Goal: Use online tool/utility

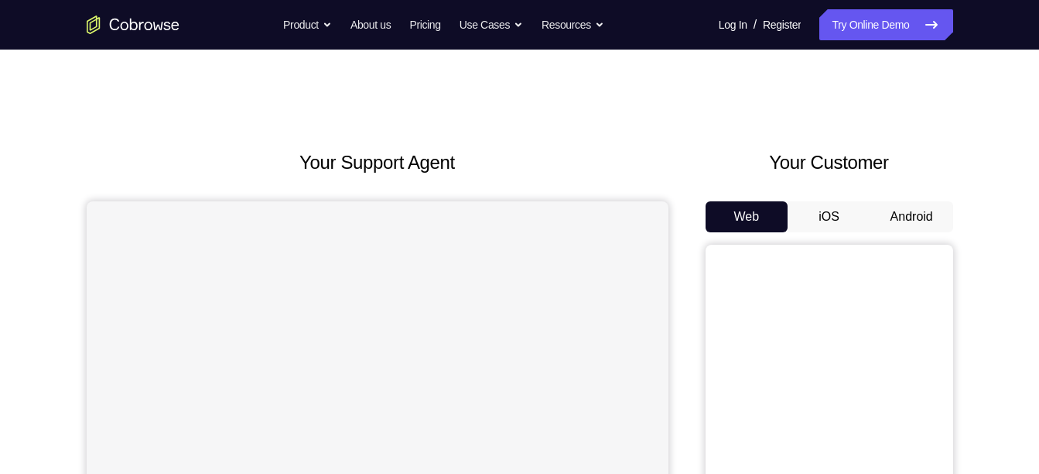
click at [933, 213] on button "Android" at bounding box center [912, 216] width 83 height 31
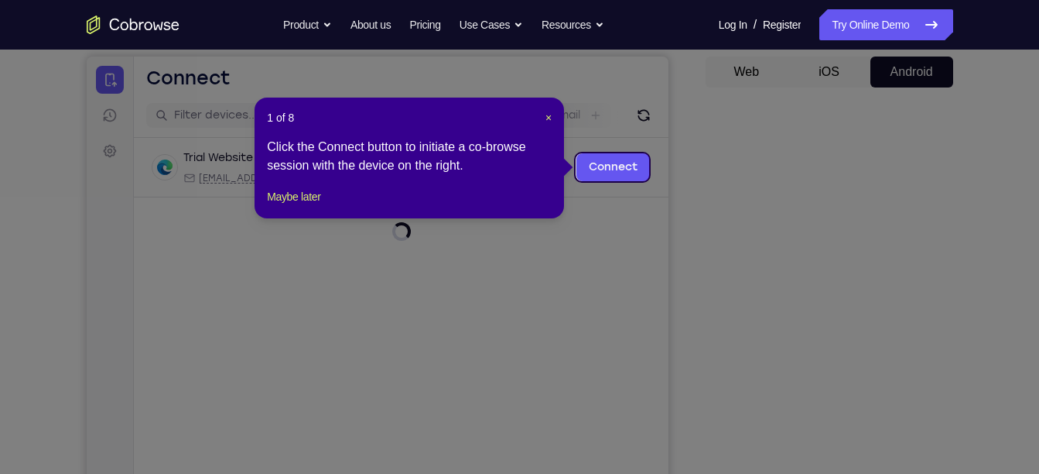
click at [805, 293] on icon at bounding box center [525, 237] width 1051 height 474
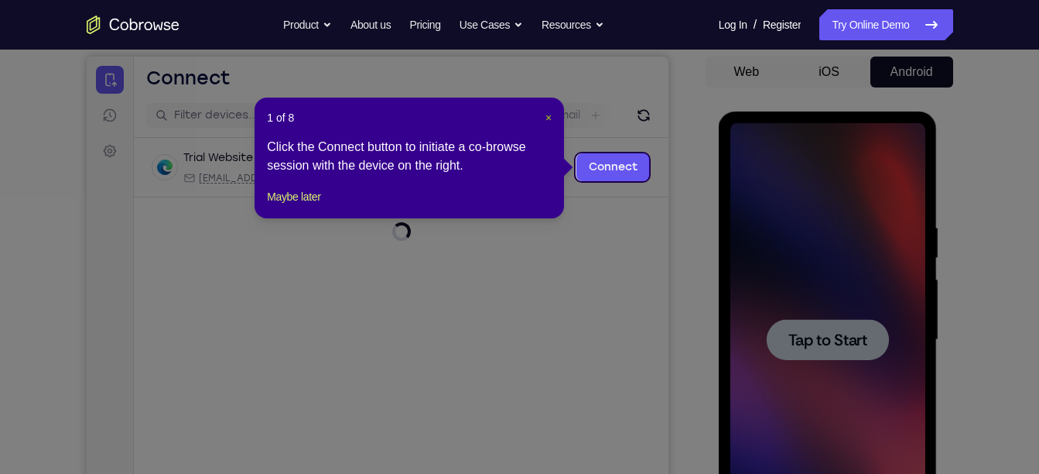
click at [546, 121] on span "×" at bounding box center [549, 117] width 6 height 12
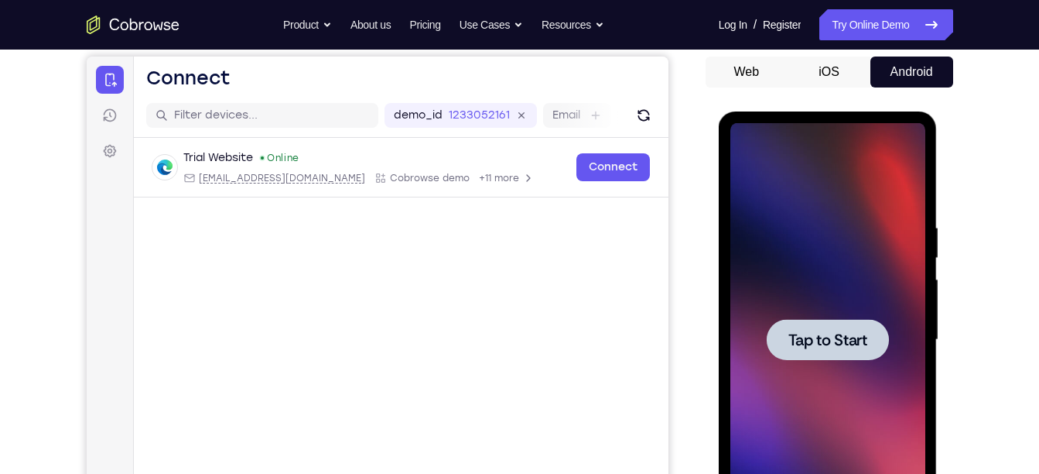
click at [755, 269] on div at bounding box center [827, 339] width 195 height 433
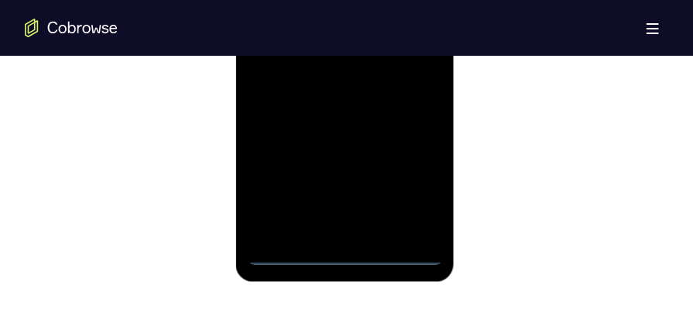
scroll to position [1077, 0]
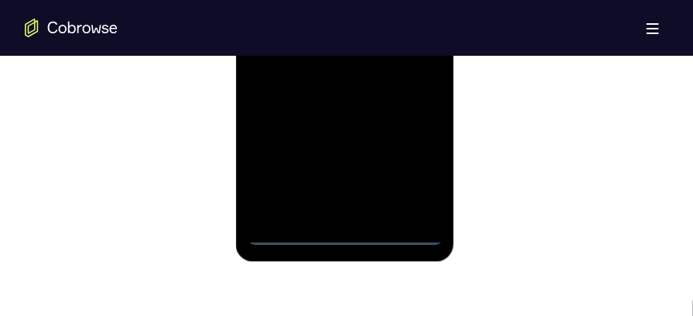
click at [344, 239] on div at bounding box center [344, 28] width 195 height 433
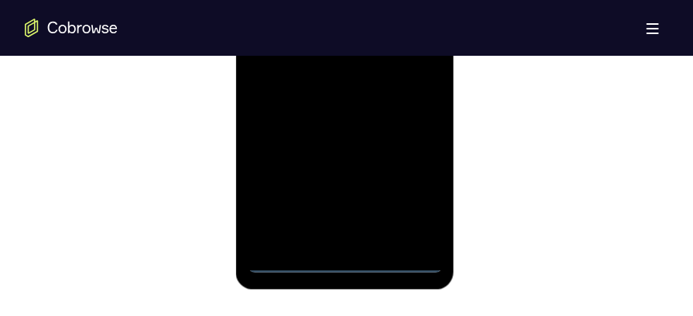
scroll to position [1045, 0]
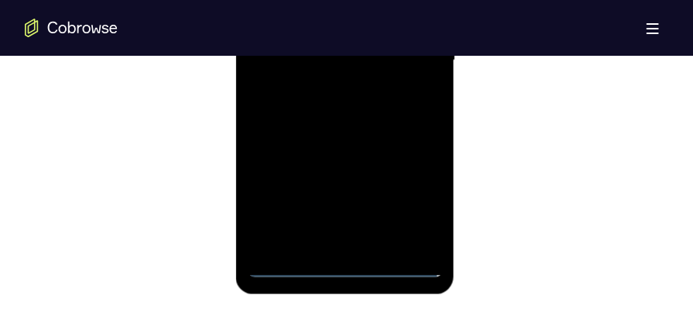
click at [415, 211] on div at bounding box center [344, 60] width 195 height 433
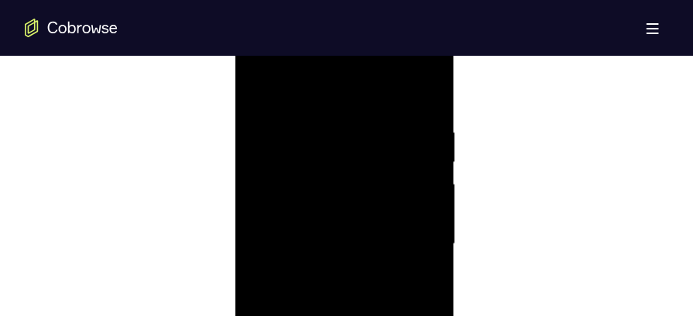
scroll to position [854, 0]
click at [316, 100] on div at bounding box center [344, 249] width 195 height 433
click at [409, 207] on div at bounding box center [344, 213] width 195 height 433
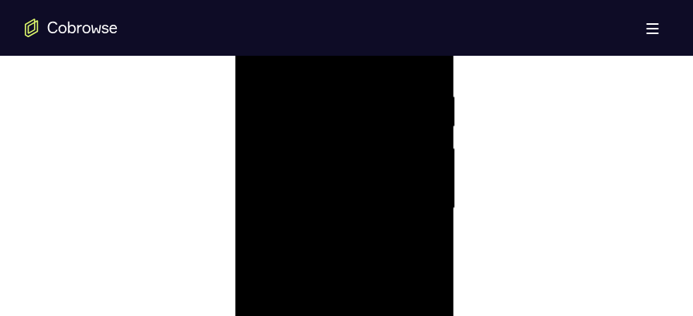
click at [330, 238] on div at bounding box center [344, 209] width 195 height 433
click at [382, 189] on div at bounding box center [344, 209] width 195 height 433
click at [319, 182] on div at bounding box center [344, 209] width 195 height 433
click at [319, 207] on div at bounding box center [344, 209] width 195 height 433
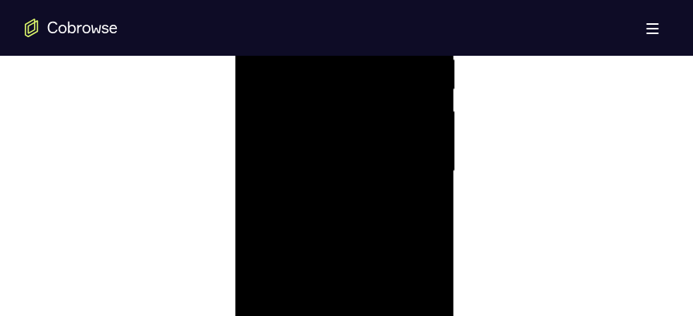
click at [332, 222] on div at bounding box center [344, 172] width 195 height 433
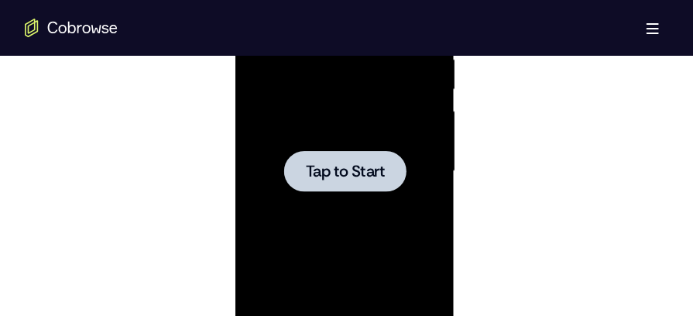
click at [381, 139] on div at bounding box center [344, 172] width 195 height 433
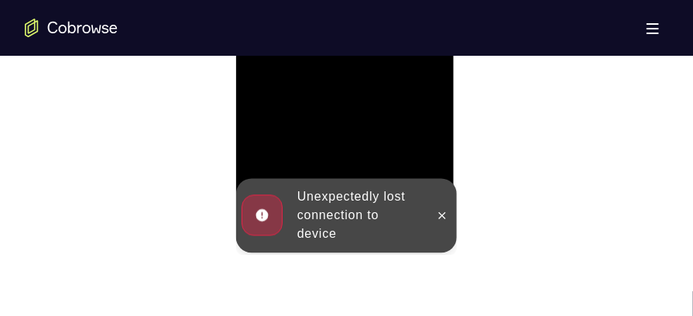
scroll to position [1090, 0]
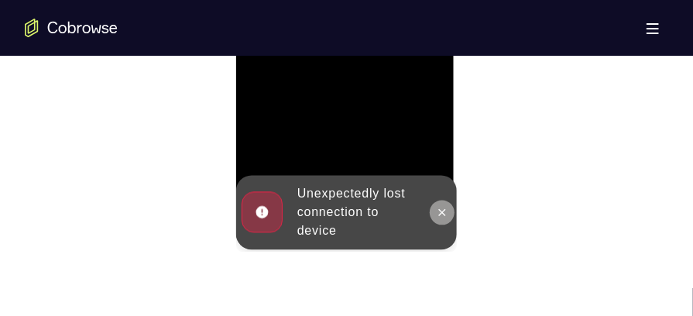
click at [438, 200] on button at bounding box center [441, 212] width 25 height 25
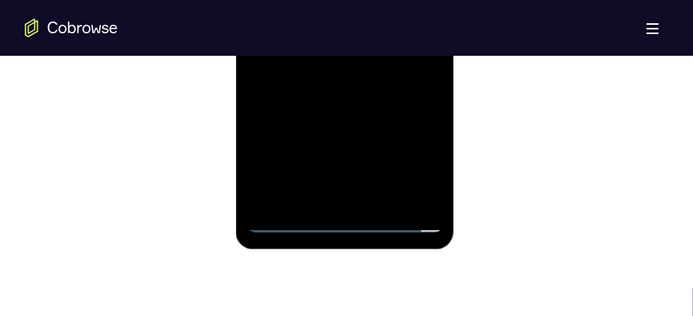
click at [344, 216] on div at bounding box center [344, 16] width 195 height 433
click at [344, 225] on div at bounding box center [344, 16] width 195 height 433
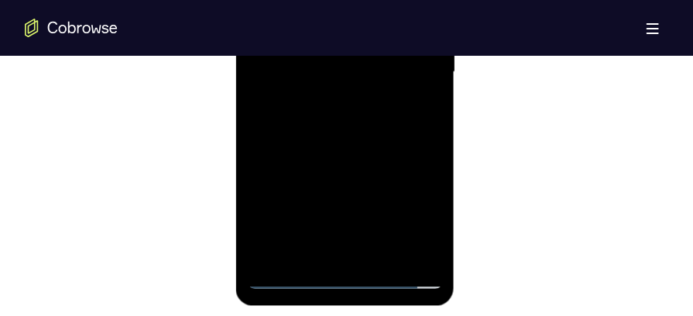
scroll to position [1048, 0]
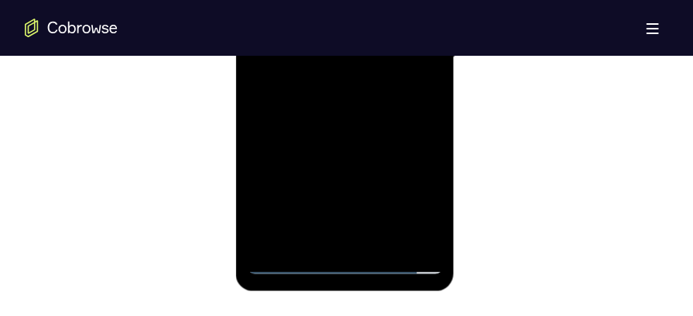
click at [344, 262] on div at bounding box center [344, 57] width 195 height 433
click at [412, 197] on div at bounding box center [344, 57] width 195 height 433
click at [334, 265] on div at bounding box center [344, 57] width 195 height 433
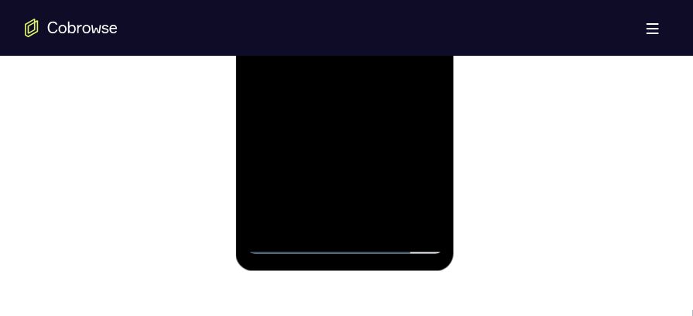
scroll to position [1104, 0]
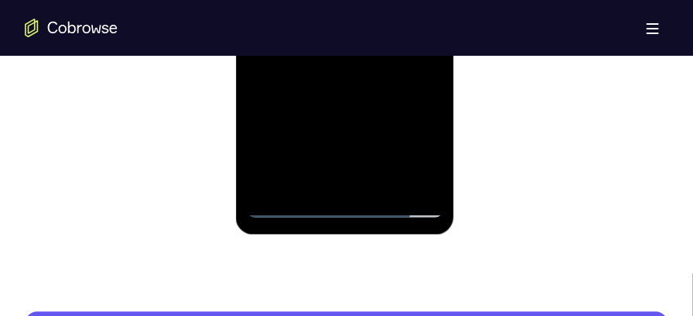
click at [346, 204] on div at bounding box center [344, 1] width 195 height 433
click at [349, 204] on div at bounding box center [344, 1] width 195 height 433
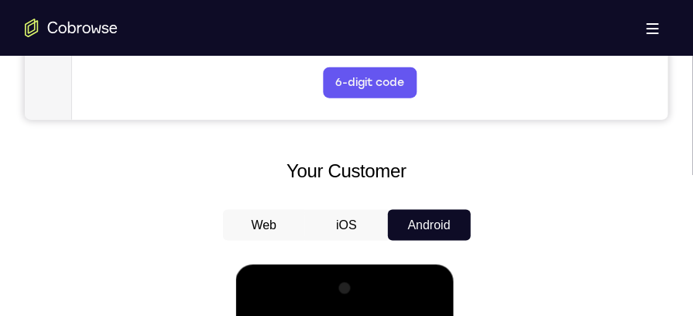
scroll to position [590, 0]
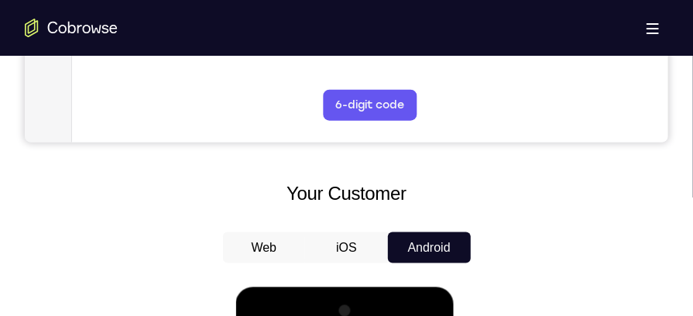
click at [438, 245] on button "Android" at bounding box center [429, 247] width 83 height 31
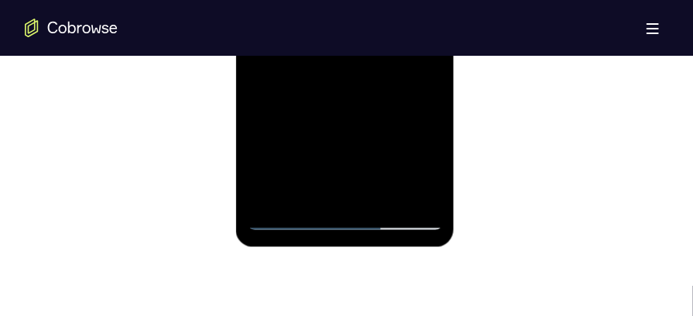
scroll to position [1122, 0]
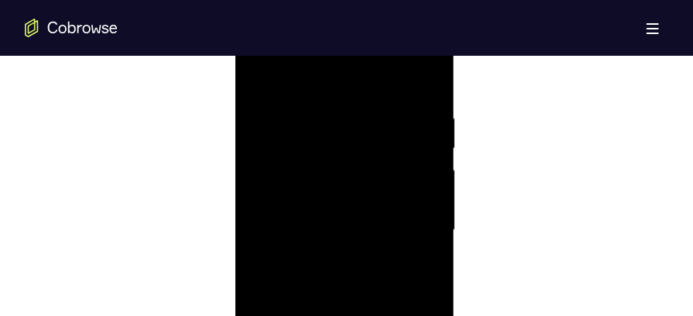
scroll to position [870, 0]
click at [323, 98] on div at bounding box center [344, 235] width 195 height 433
click at [415, 233] on div at bounding box center [344, 235] width 195 height 433
click at [328, 260] on div at bounding box center [344, 235] width 195 height 433
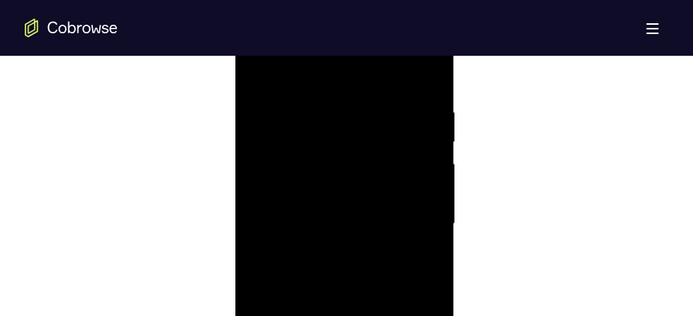
scroll to position [897, 0]
click at [316, 169] on div at bounding box center [344, 208] width 195 height 433
click at [327, 154] on div at bounding box center [344, 173] width 195 height 433
click at [299, 170] on div at bounding box center [344, 173] width 195 height 433
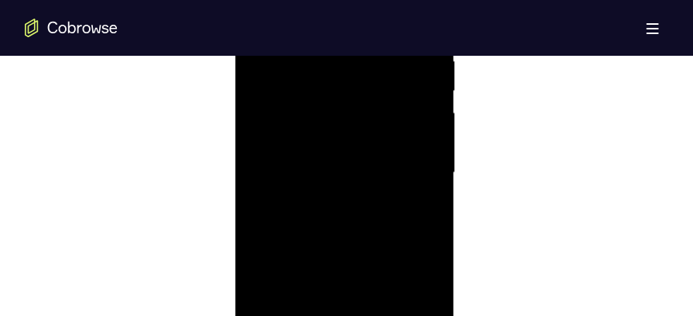
click at [356, 145] on div at bounding box center [344, 173] width 195 height 433
click at [381, 298] on div at bounding box center [344, 119] width 195 height 433
click at [365, 202] on div at bounding box center [344, 119] width 195 height 433
click at [338, 121] on div at bounding box center [344, 119] width 195 height 433
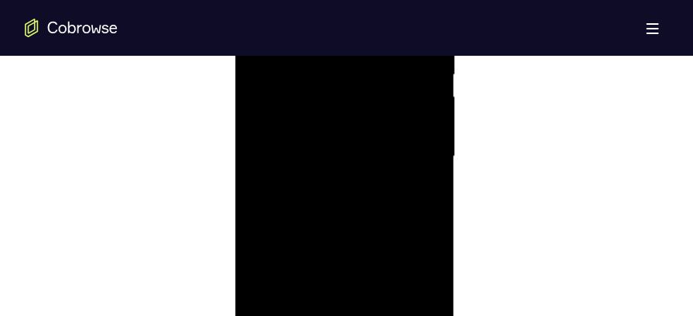
scroll to position [947, 0]
drag, startPoint x: 383, startPoint y: 147, endPoint x: 378, endPoint y: 268, distance: 120.8
click at [378, 268] on div at bounding box center [344, 158] width 195 height 433
drag, startPoint x: 373, startPoint y: 134, endPoint x: 379, endPoint y: 270, distance: 136.3
click at [379, 270] on div at bounding box center [344, 158] width 195 height 433
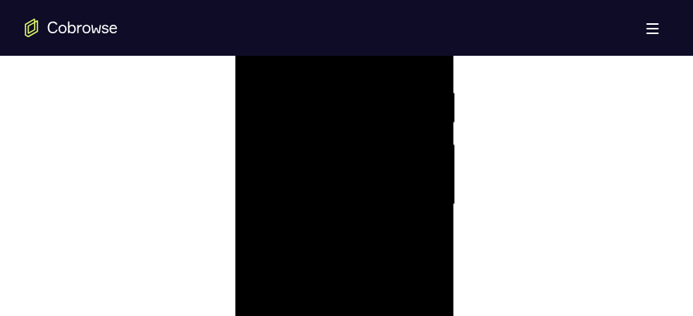
scroll to position [881, 0]
drag, startPoint x: 388, startPoint y: 195, endPoint x: 379, endPoint y: 340, distance: 145.8
click at [379, 340] on div at bounding box center [344, 224] width 195 height 433
drag, startPoint x: 388, startPoint y: 187, endPoint x: 383, endPoint y: 283, distance: 96.1
click at [383, 283] on div at bounding box center [344, 224] width 195 height 433
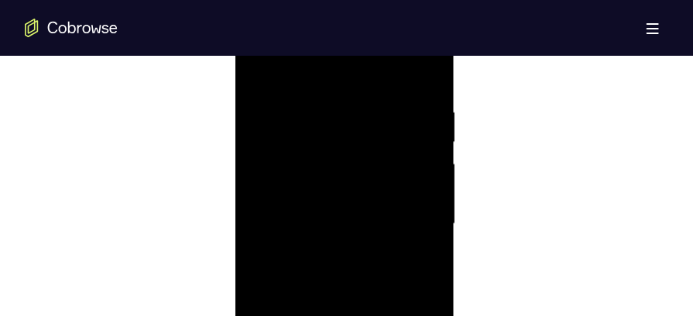
drag, startPoint x: 371, startPoint y: 136, endPoint x: 370, endPoint y: 146, distance: 10.2
click at [370, 146] on div at bounding box center [344, 224] width 195 height 433
click at [264, 87] on div at bounding box center [344, 242] width 195 height 433
click at [259, 87] on div at bounding box center [344, 242] width 195 height 433
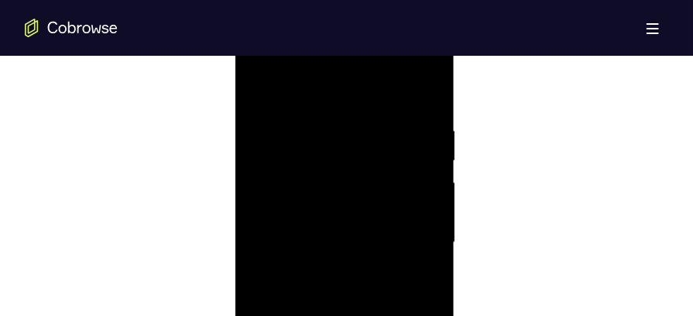
click at [315, 128] on div at bounding box center [344, 242] width 195 height 433
click at [319, 123] on div at bounding box center [344, 239] width 195 height 433
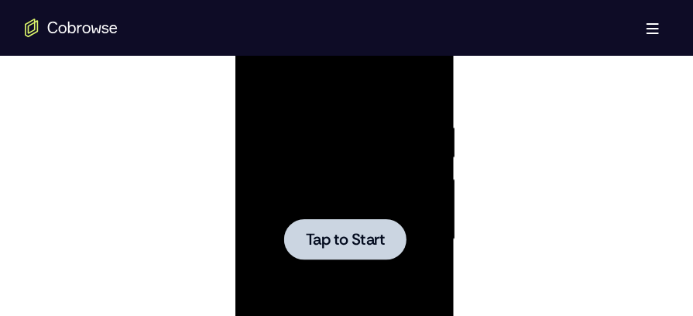
click at [366, 175] on div at bounding box center [344, 239] width 195 height 433
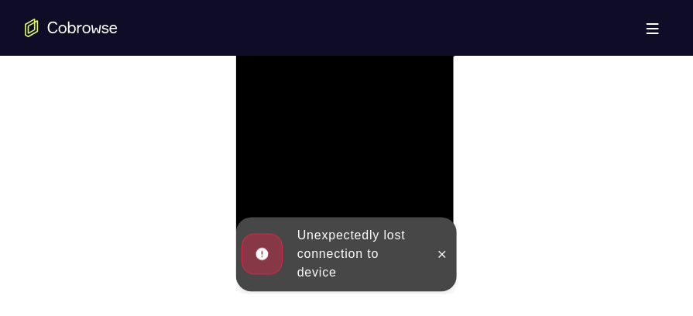
scroll to position [1052, 0]
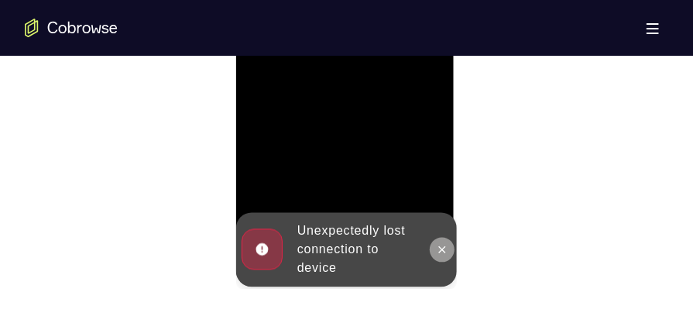
click at [444, 246] on icon at bounding box center [441, 250] width 12 height 12
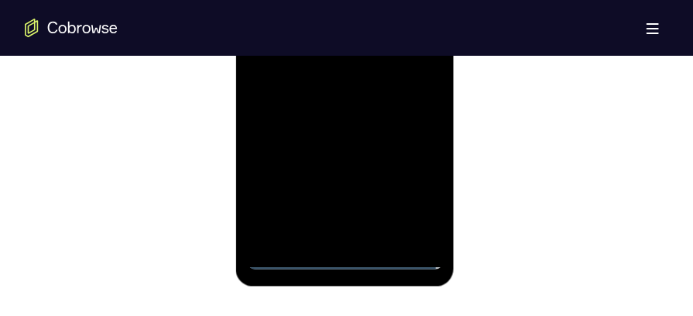
click at [351, 264] on div at bounding box center [344, 53] width 195 height 433
click at [410, 205] on div at bounding box center [344, 53] width 195 height 433
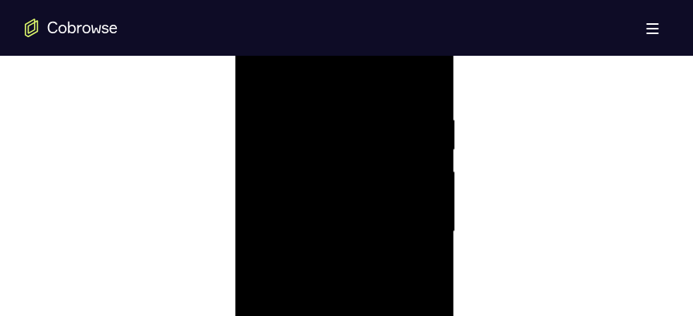
scroll to position [872, 0]
click at [327, 86] on div at bounding box center [344, 232] width 195 height 433
click at [412, 215] on div at bounding box center [344, 221] width 195 height 433
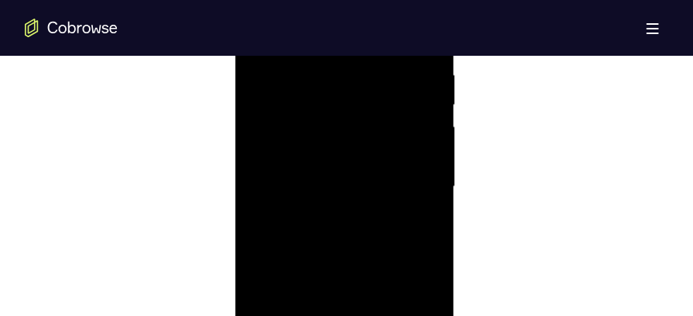
scroll to position [922, 0]
click at [326, 211] on div at bounding box center [344, 183] width 195 height 433
click at [384, 148] on div at bounding box center [344, 183] width 195 height 433
click at [345, 139] on div at bounding box center [344, 183] width 195 height 433
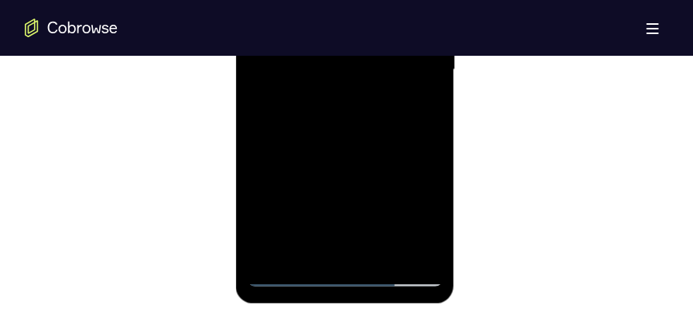
scroll to position [1036, 0]
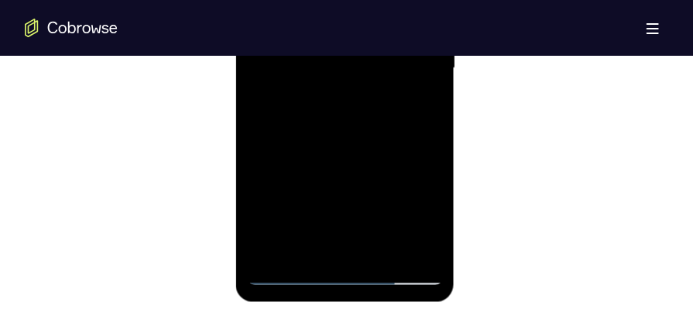
click at [268, 241] on div at bounding box center [344, 69] width 195 height 433
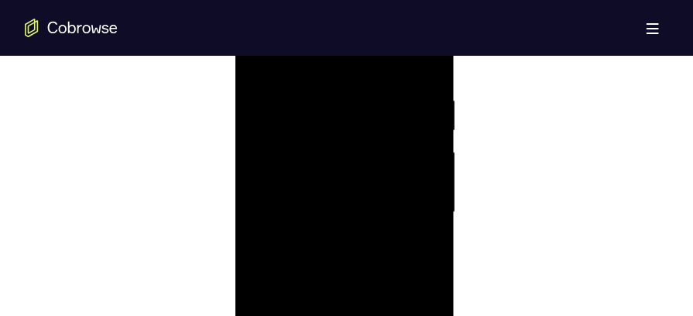
scroll to position [891, 0]
drag, startPoint x: 351, startPoint y: 143, endPoint x: 347, endPoint y: 234, distance: 91.4
click at [347, 234] on div at bounding box center [344, 214] width 195 height 433
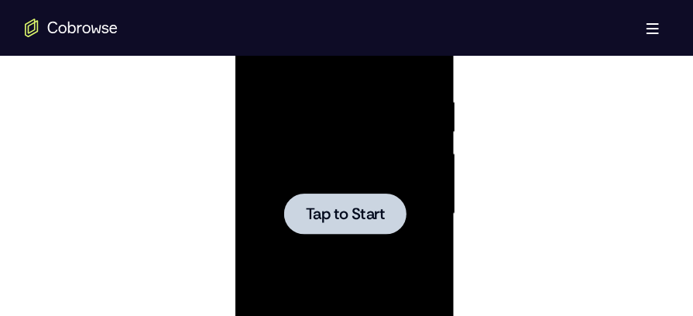
click at [319, 147] on div at bounding box center [344, 214] width 195 height 433
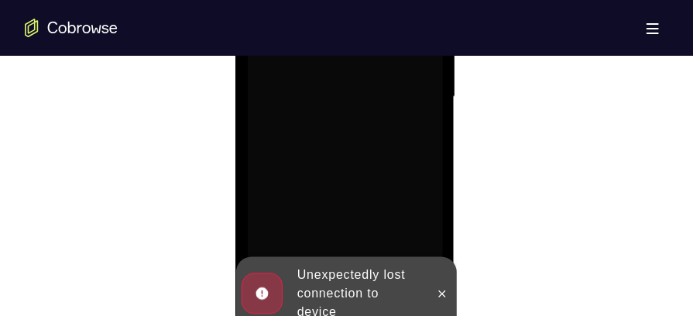
scroll to position [1015, 0]
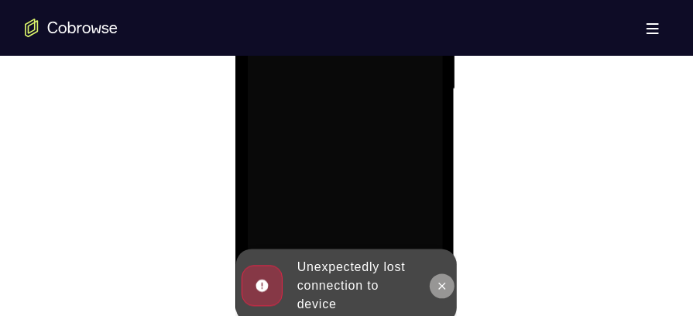
click at [443, 282] on icon at bounding box center [441, 287] width 12 height 12
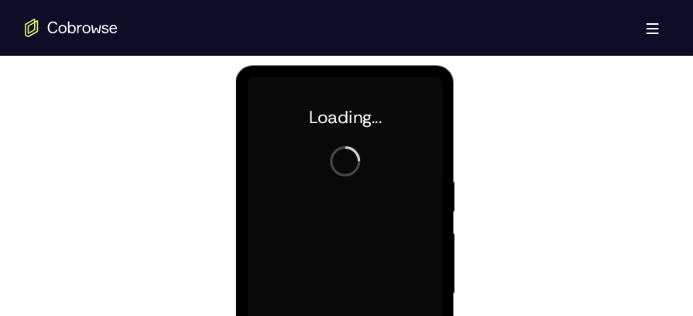
scroll to position [795, 0]
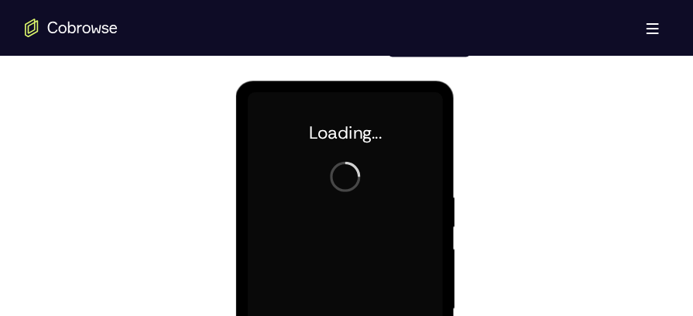
click at [293, 166] on div at bounding box center [344, 308] width 195 height 433
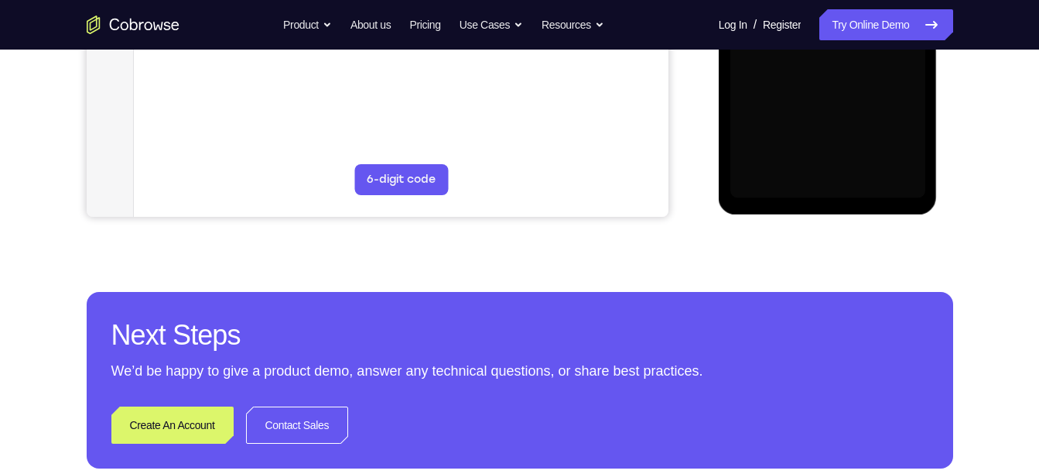
scroll to position [374, 0]
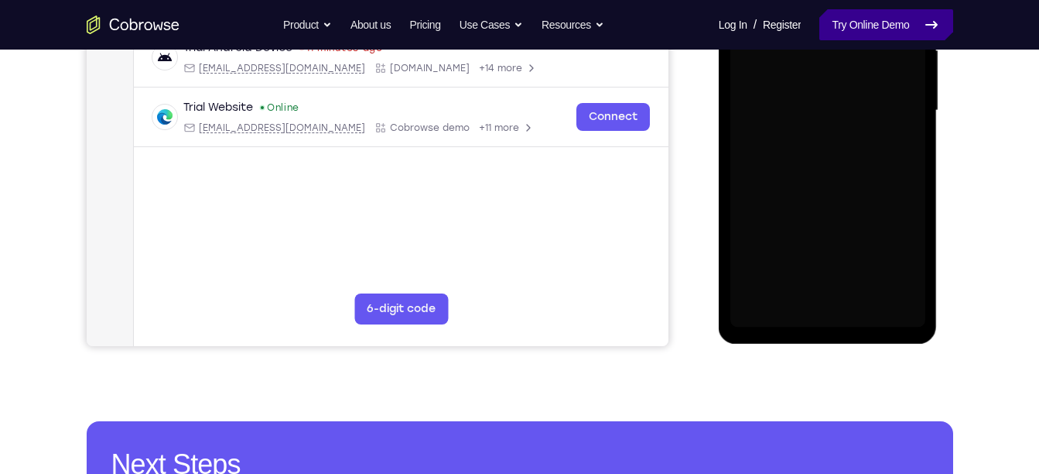
click at [851, 33] on link "Try Online Demo" at bounding box center [885, 24] width 133 height 31
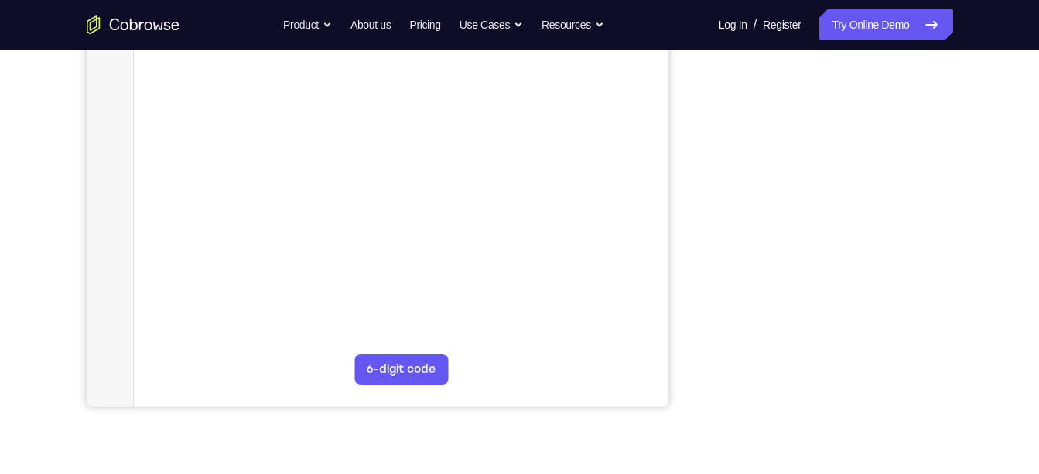
scroll to position [338, 0]
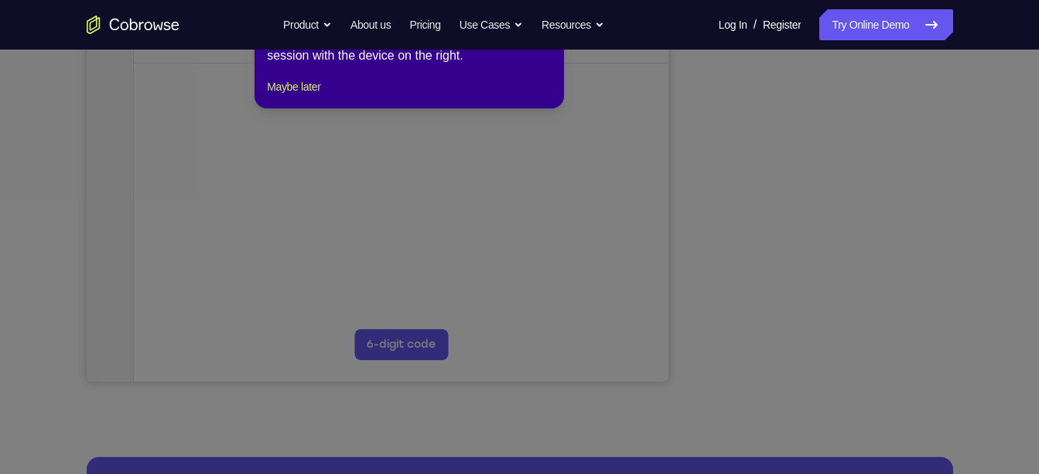
click at [892, 291] on icon at bounding box center [525, 217] width 1051 height 514
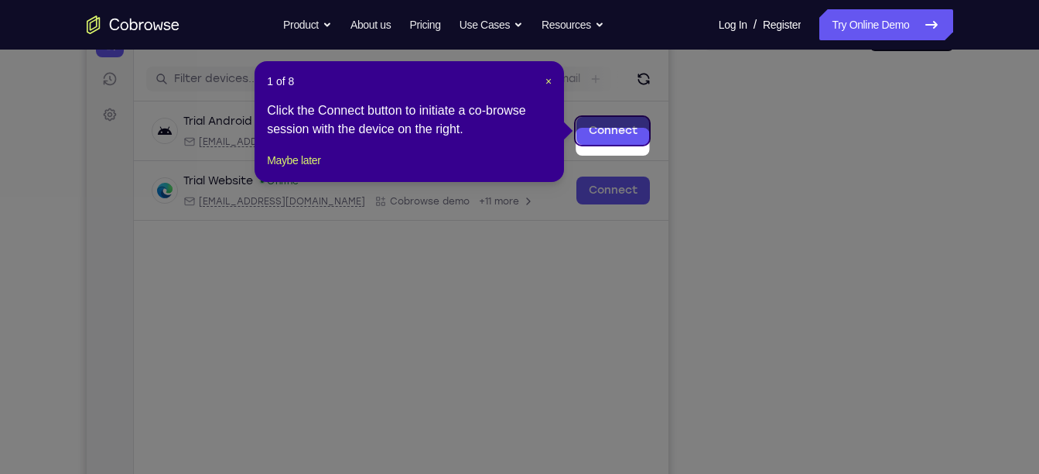
scroll to position [170, 0]
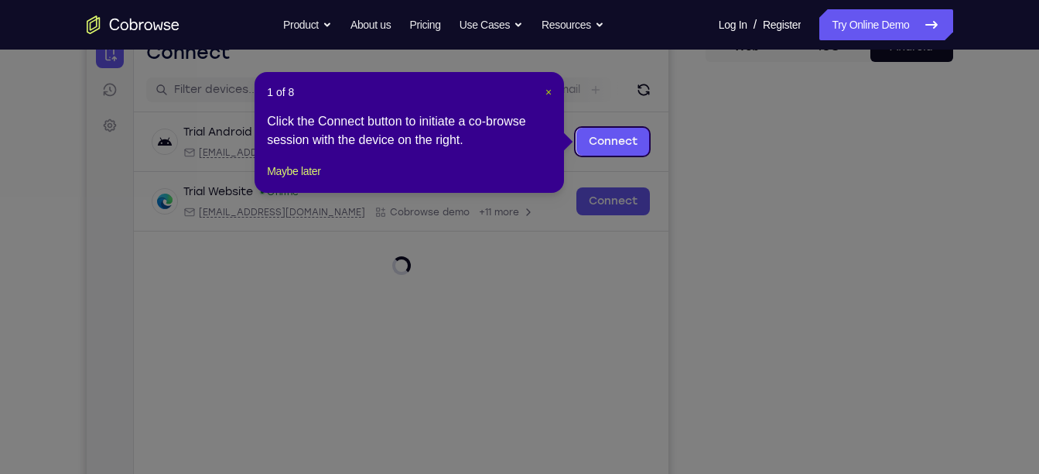
click at [549, 90] on span "×" at bounding box center [549, 92] width 6 height 12
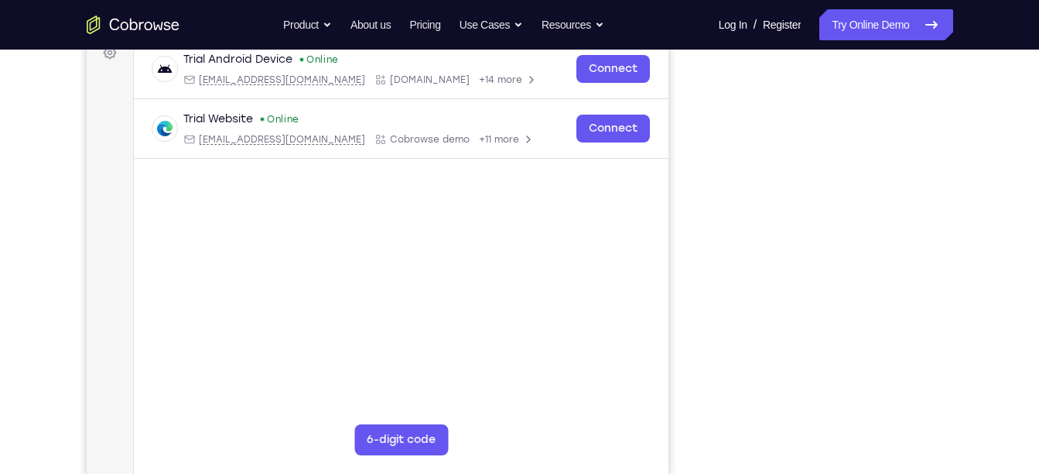
scroll to position [241, 0]
